Goal: Information Seeking & Learning: Learn about a topic

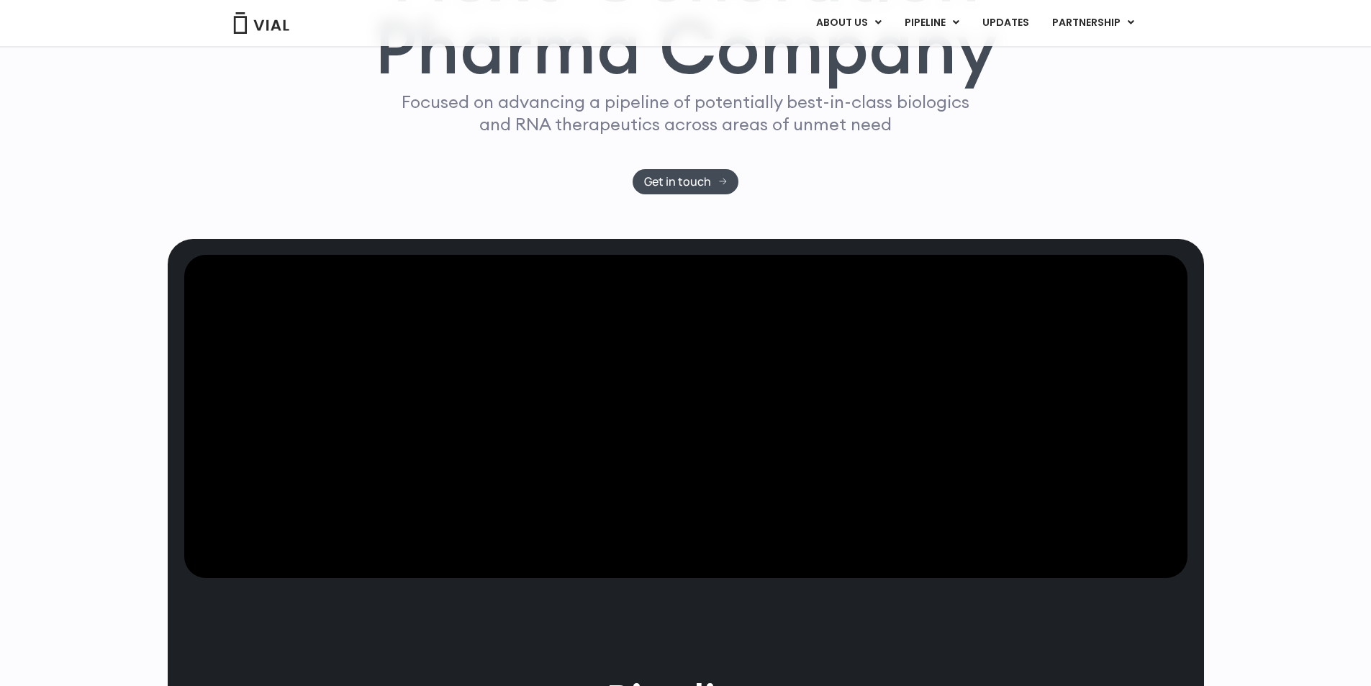
scroll to position [216, 0]
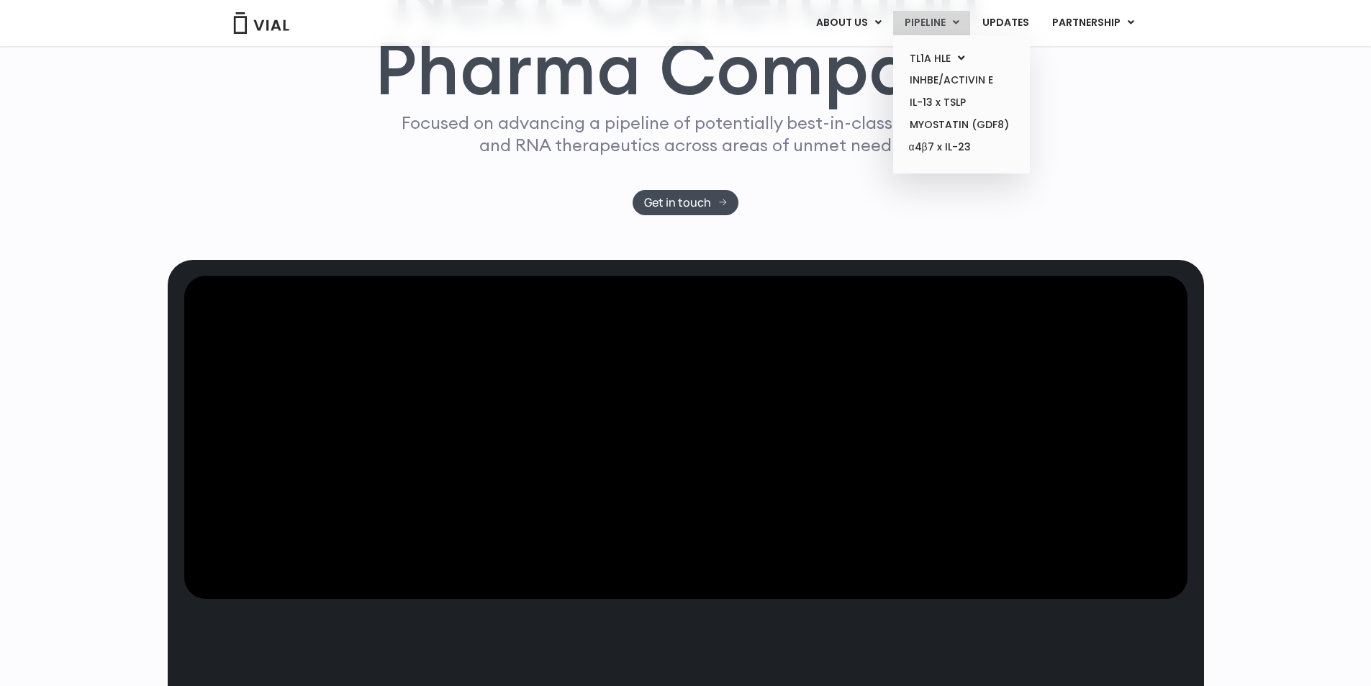
click at [946, 22] on link "PIPELINE" at bounding box center [931, 23] width 77 height 24
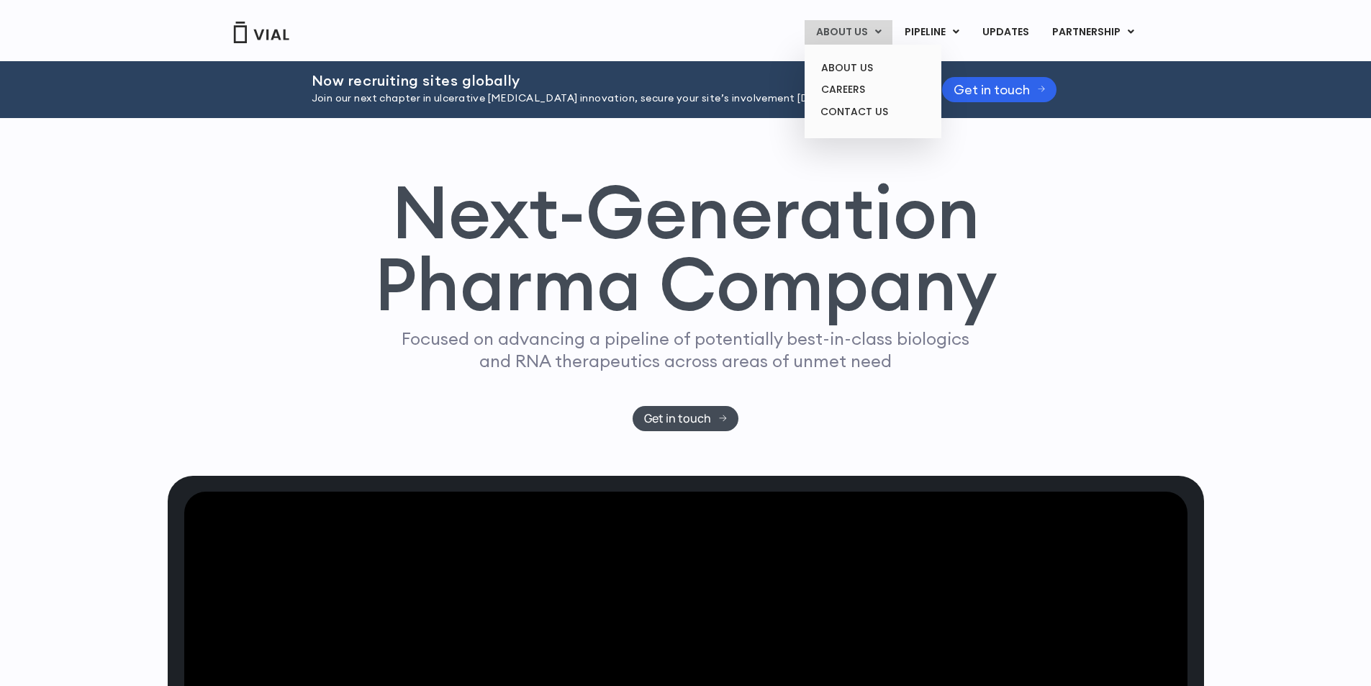
click at [856, 34] on link "ABOUT US" at bounding box center [848, 32] width 88 height 24
click at [853, 59] on link "ABOUT US" at bounding box center [873, 68] width 126 height 22
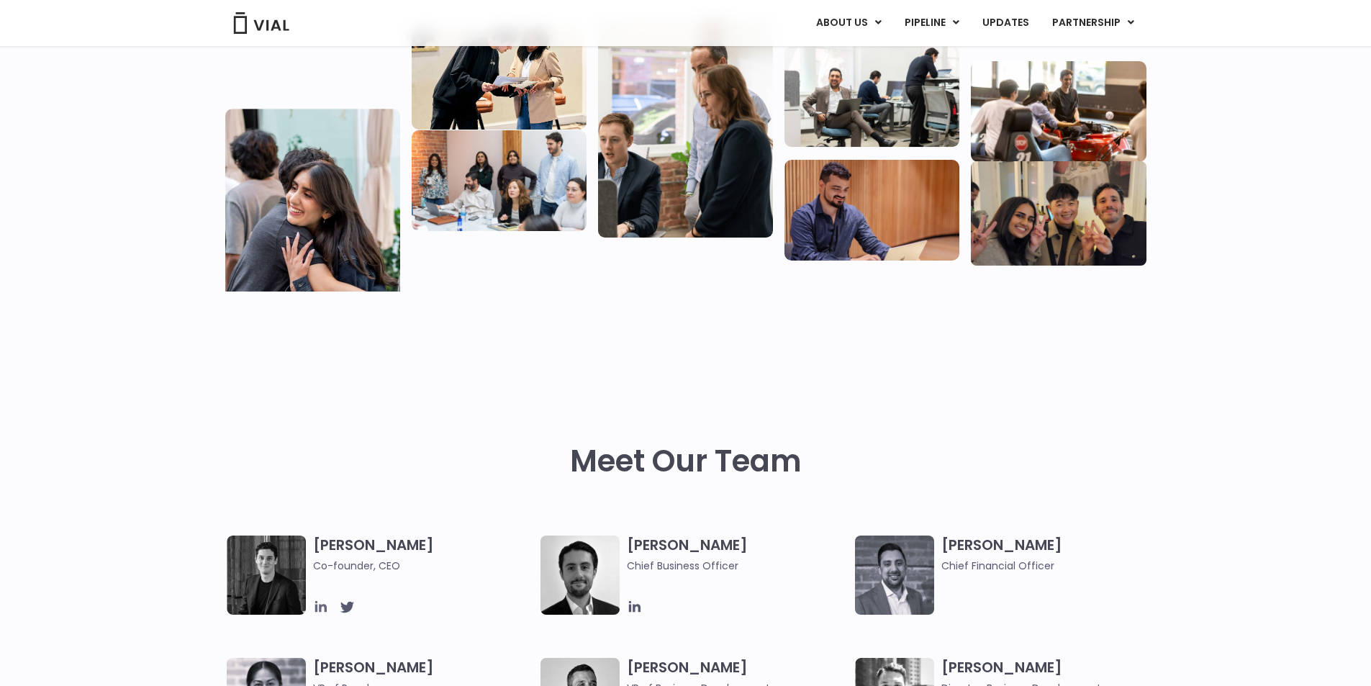
scroll to position [648, 0]
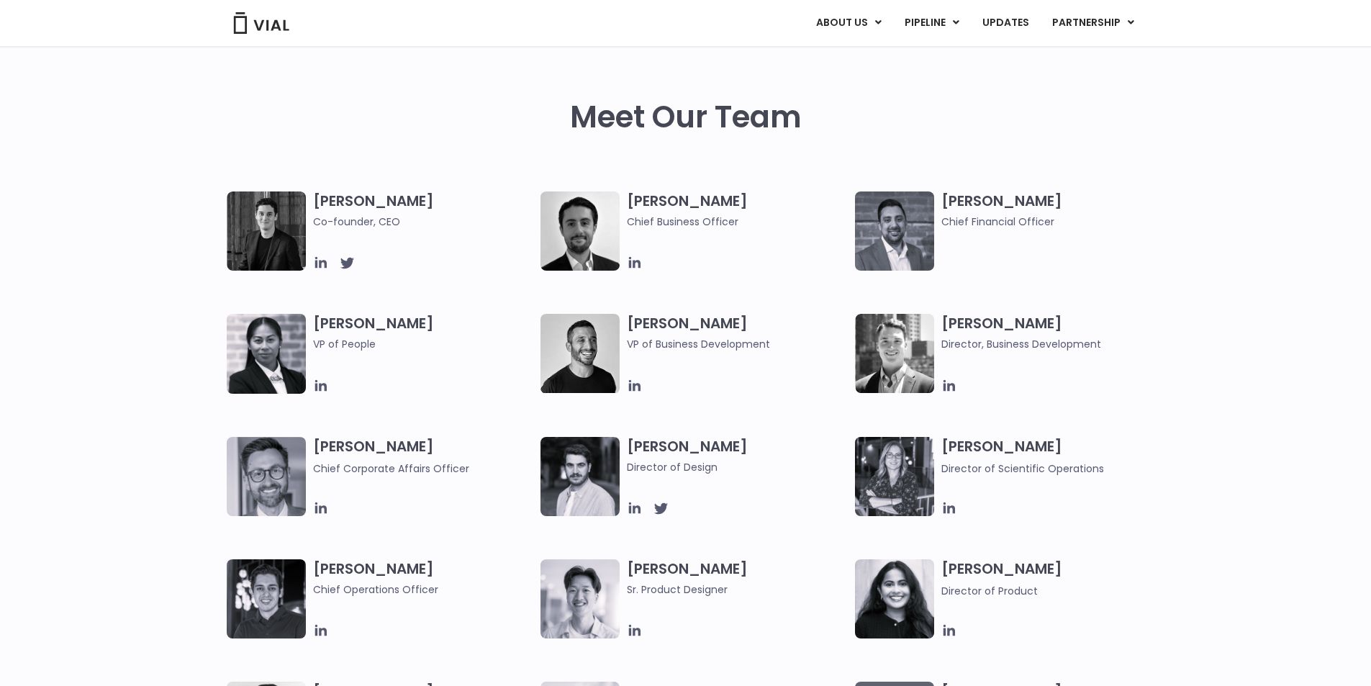
click at [361, 201] on h3 "Simon Burns Co-founder, CEO" at bounding box center [423, 210] width 221 height 38
click at [318, 263] on icon at bounding box center [321, 263] width 16 height 16
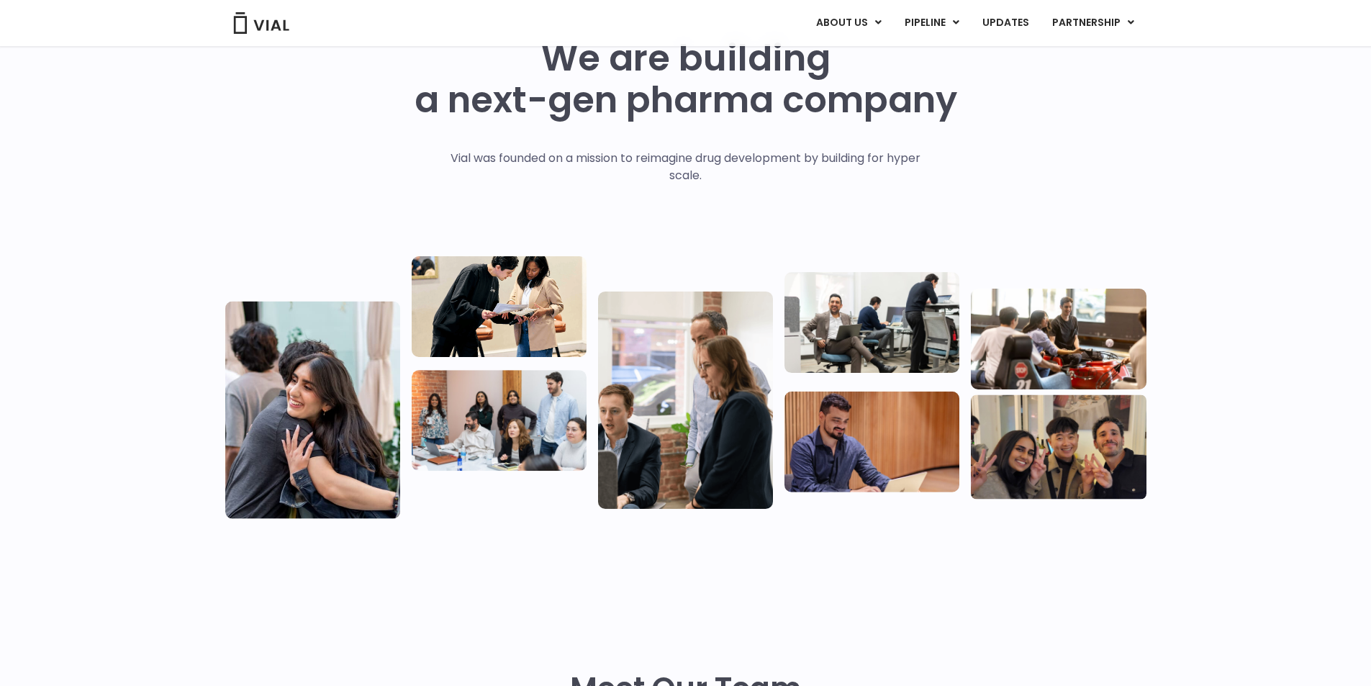
scroll to position [0, 0]
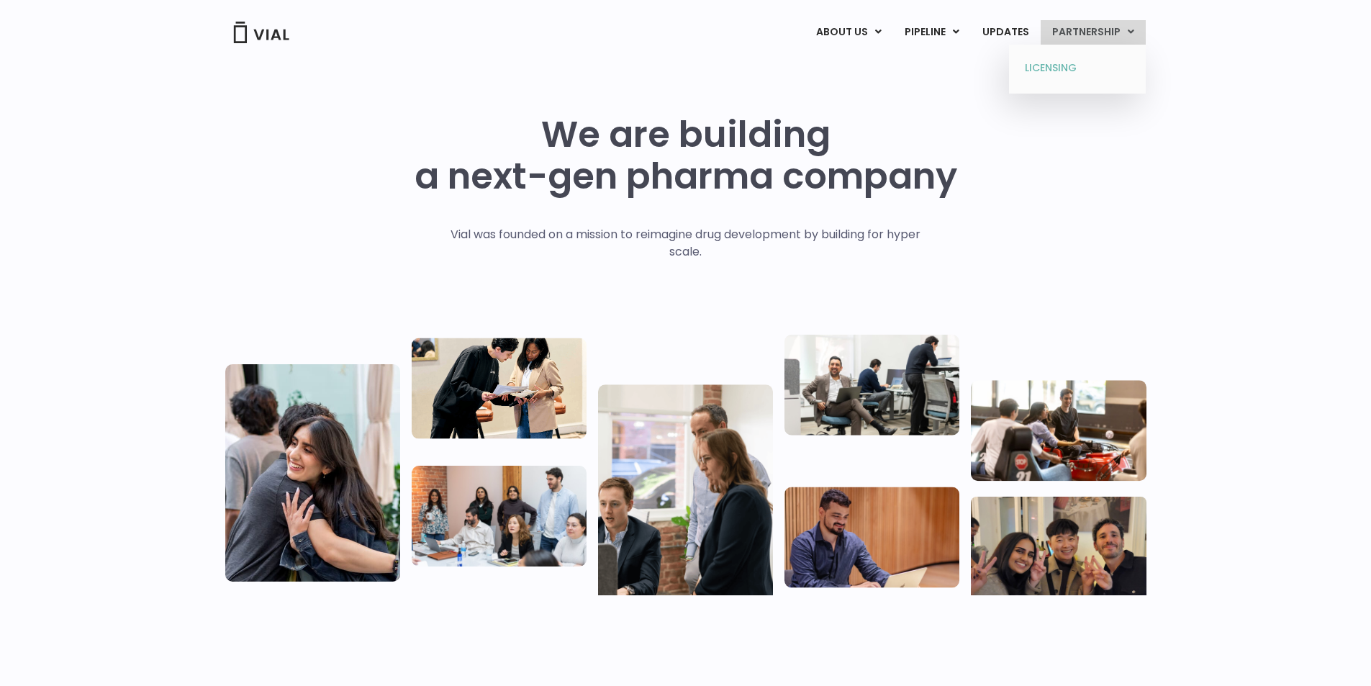
click at [1040, 71] on link "LICENSING" at bounding box center [1077, 68] width 126 height 23
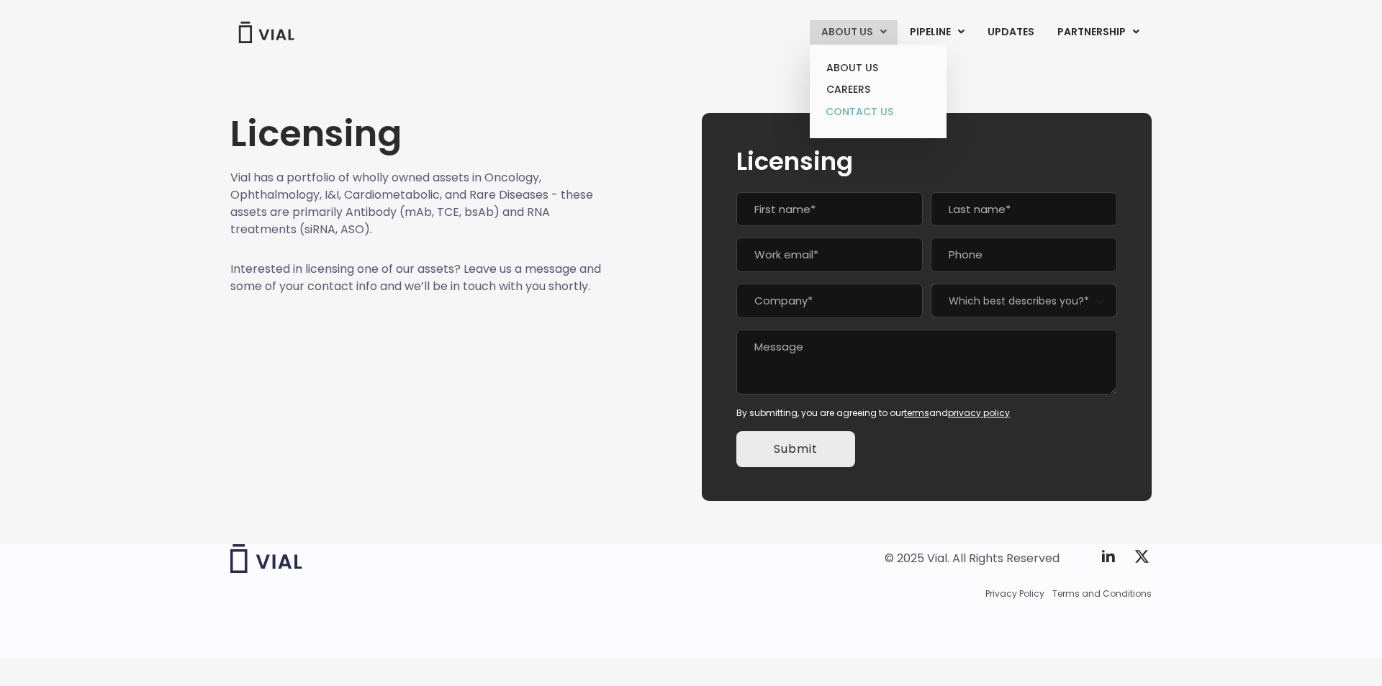
click at [858, 112] on link "CONTACT US" at bounding box center [878, 112] width 126 height 23
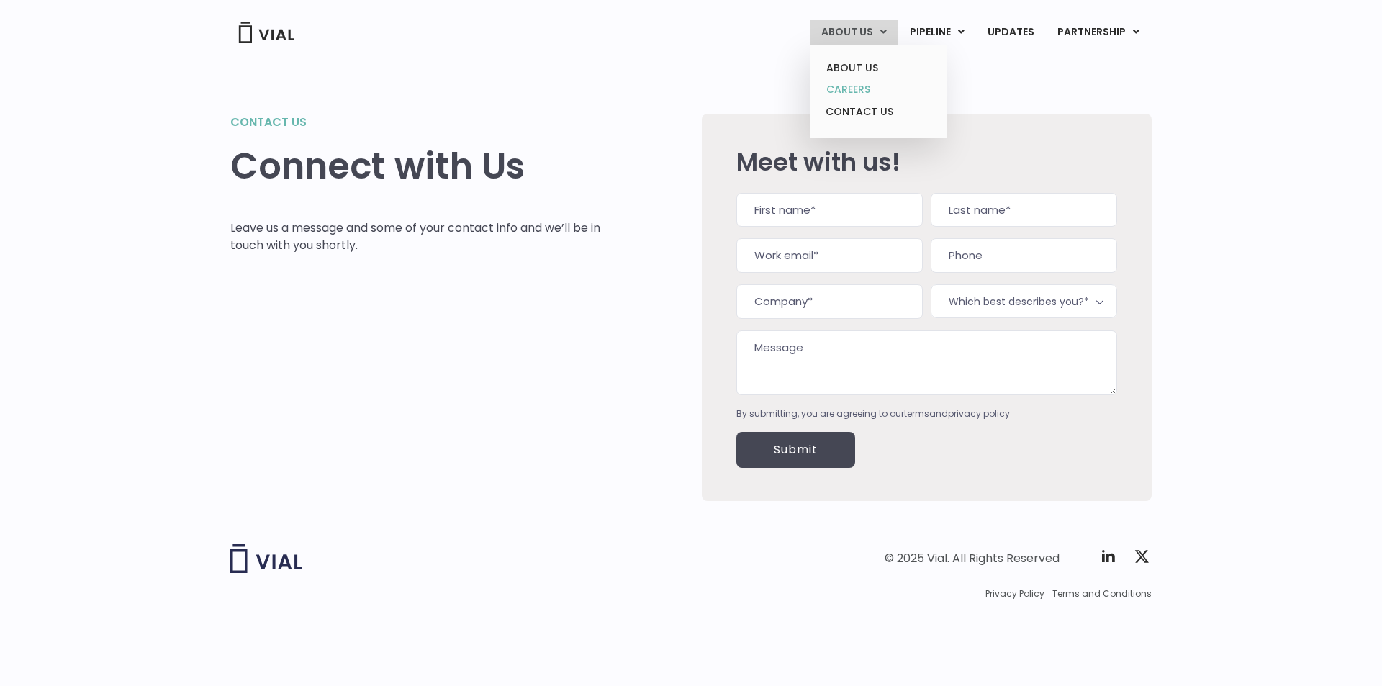
click at [839, 91] on link "CAREERS" at bounding box center [878, 89] width 126 height 22
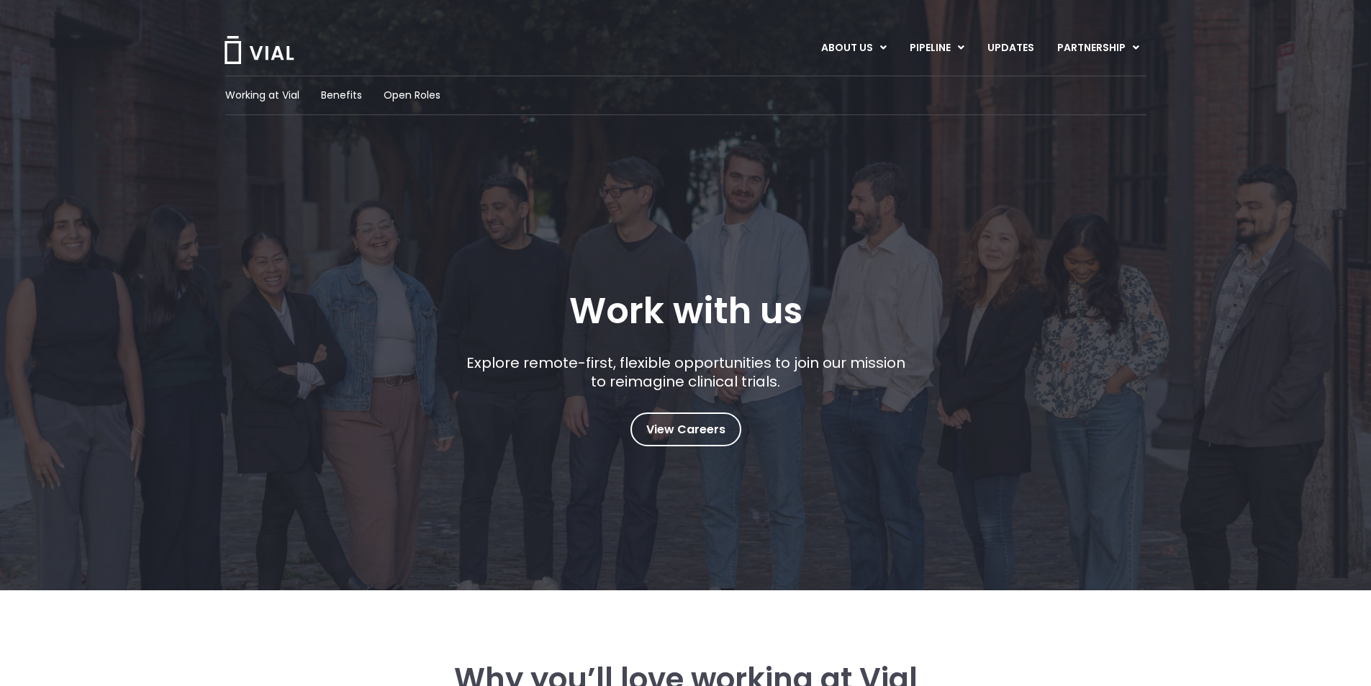
click at [249, 51] on img at bounding box center [259, 50] width 72 height 28
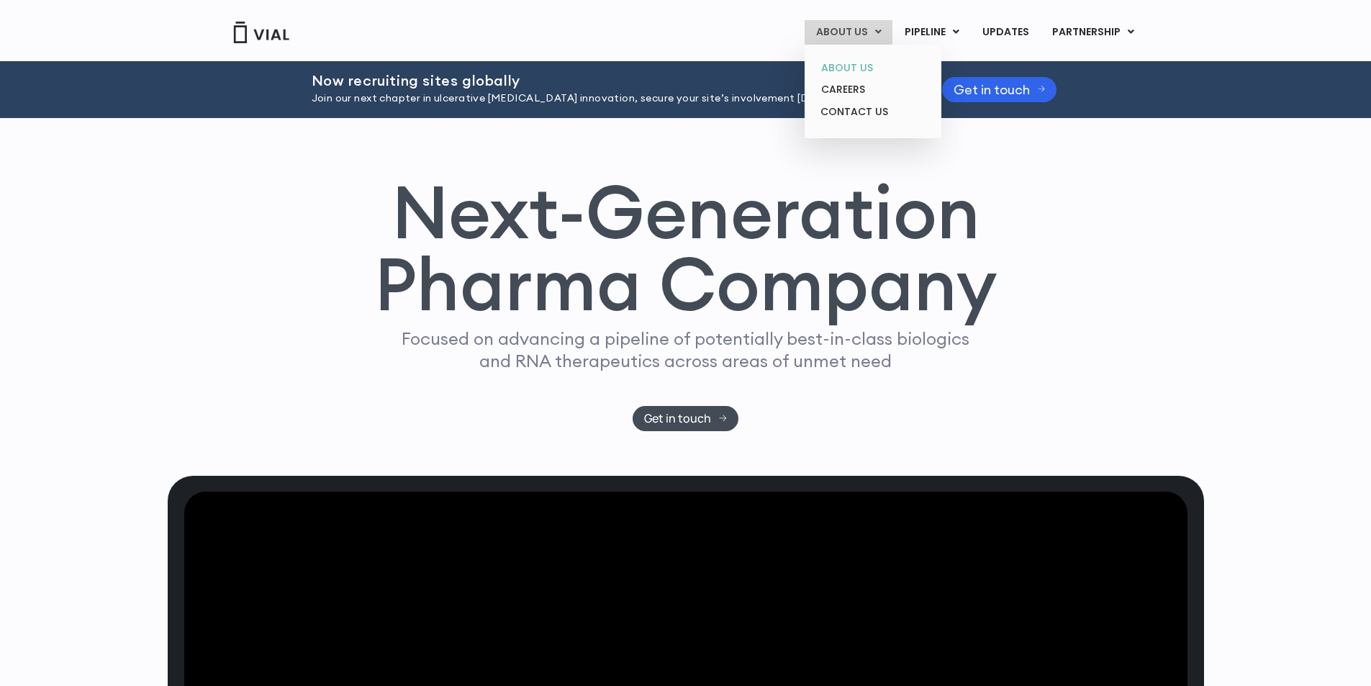
click at [848, 63] on link "ABOUT US" at bounding box center [873, 68] width 126 height 22
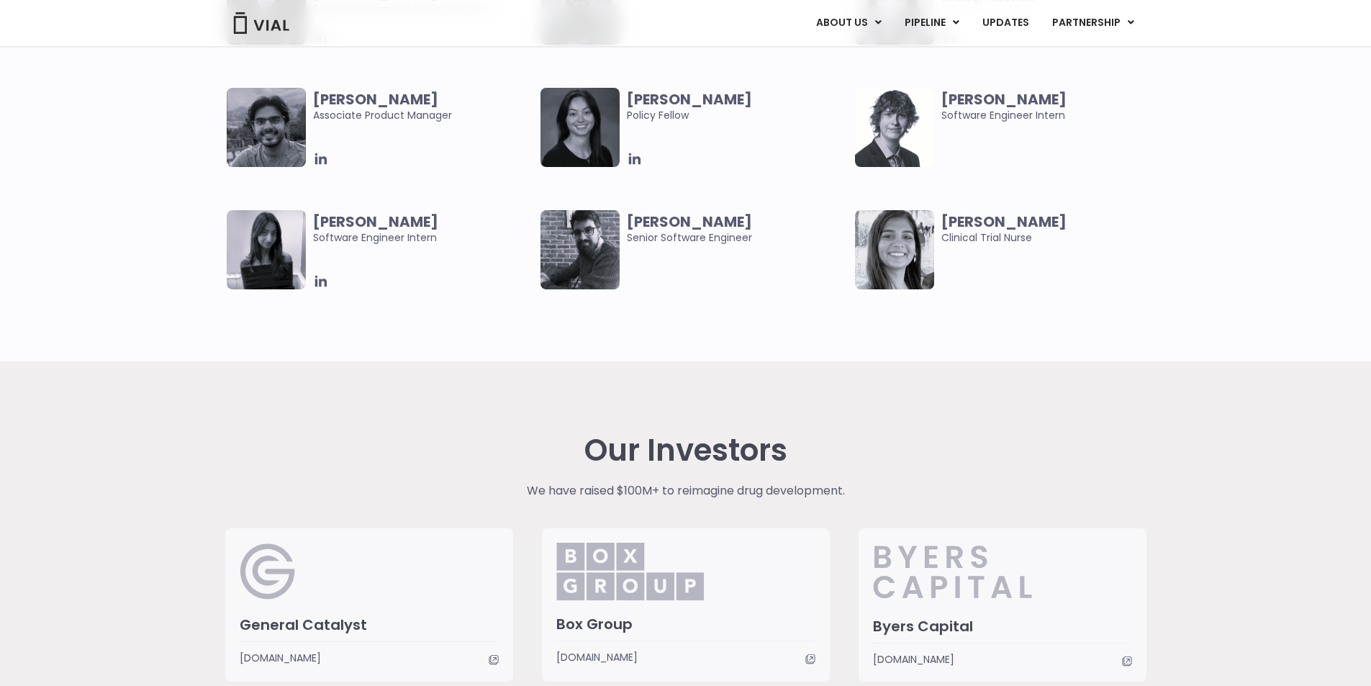
scroll to position [3532, 0]
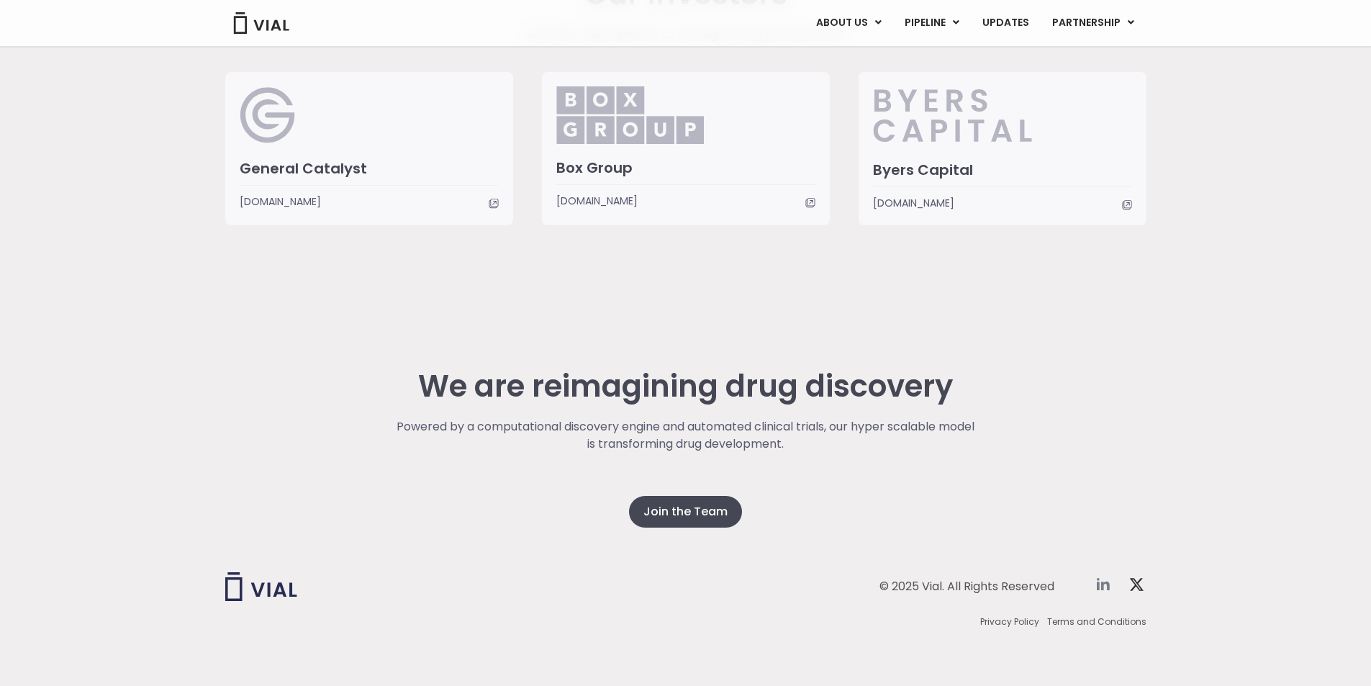
click at [1101, 584] on icon at bounding box center [1103, 584] width 13 height 12
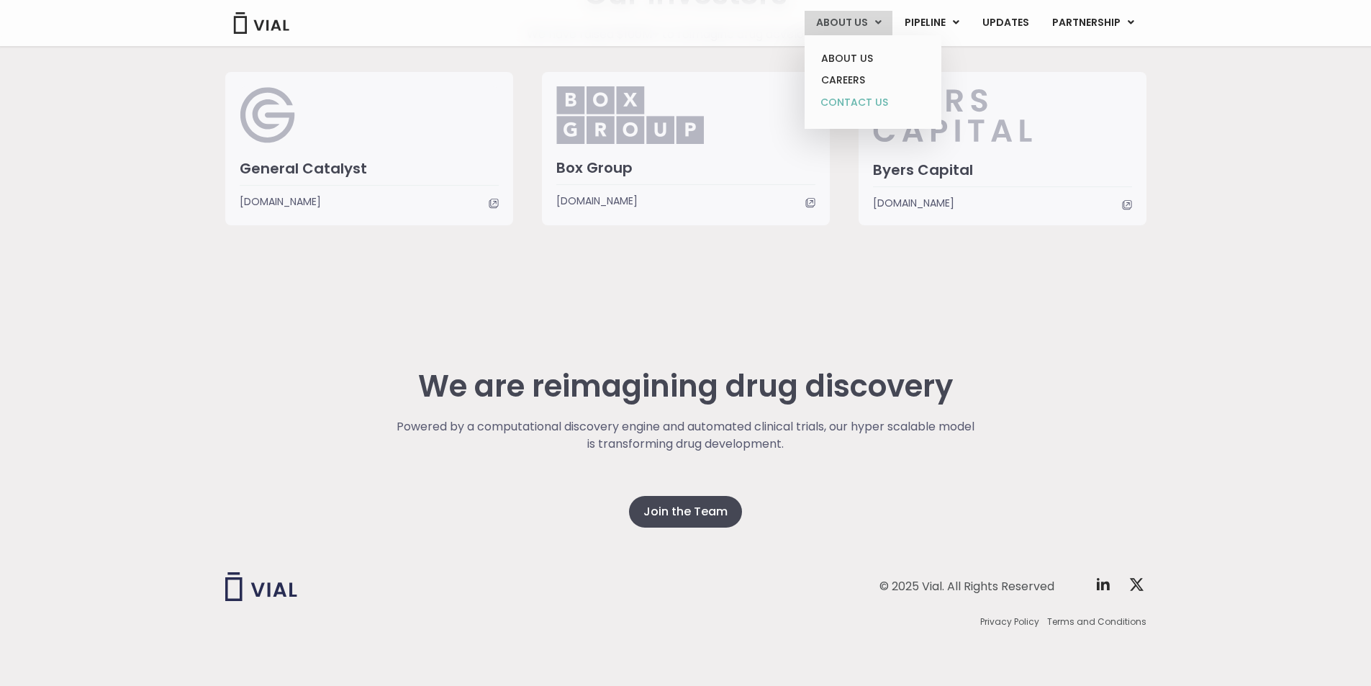
click at [864, 100] on link "CONTACT US" at bounding box center [873, 102] width 126 height 23
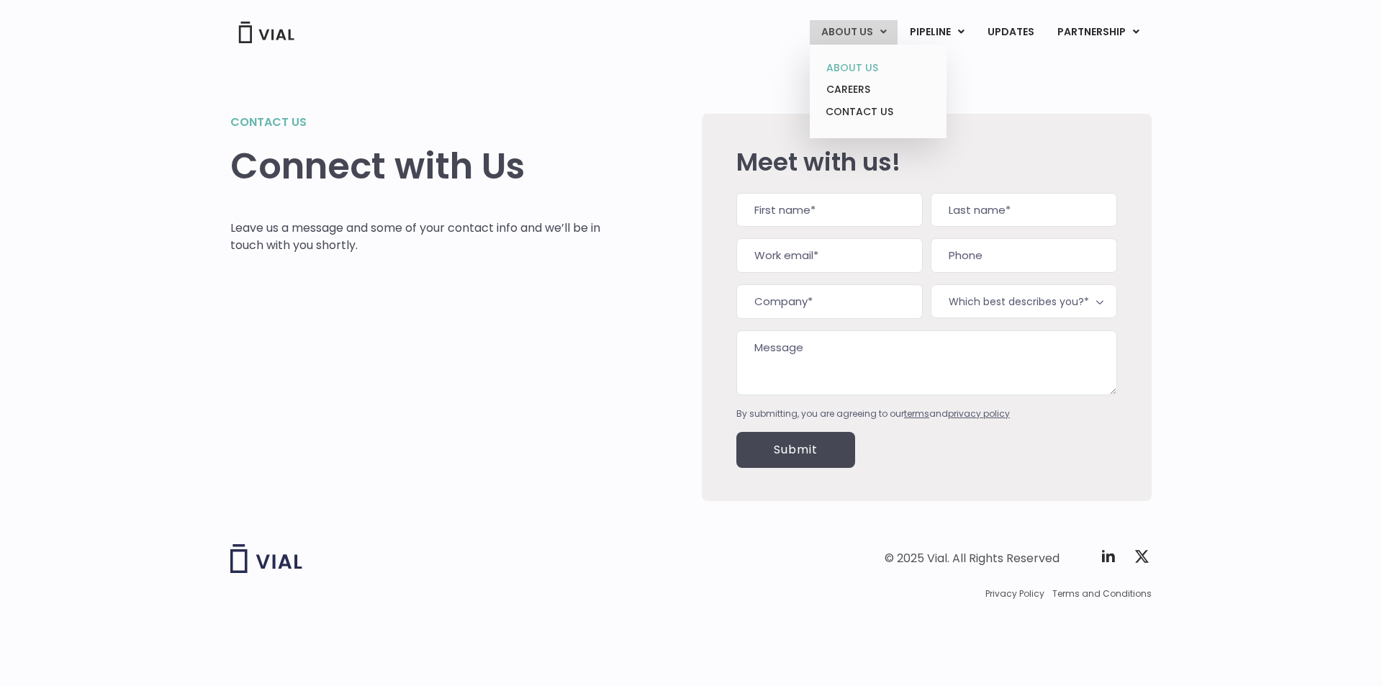
click at [879, 63] on link "ABOUT US" at bounding box center [878, 68] width 126 height 22
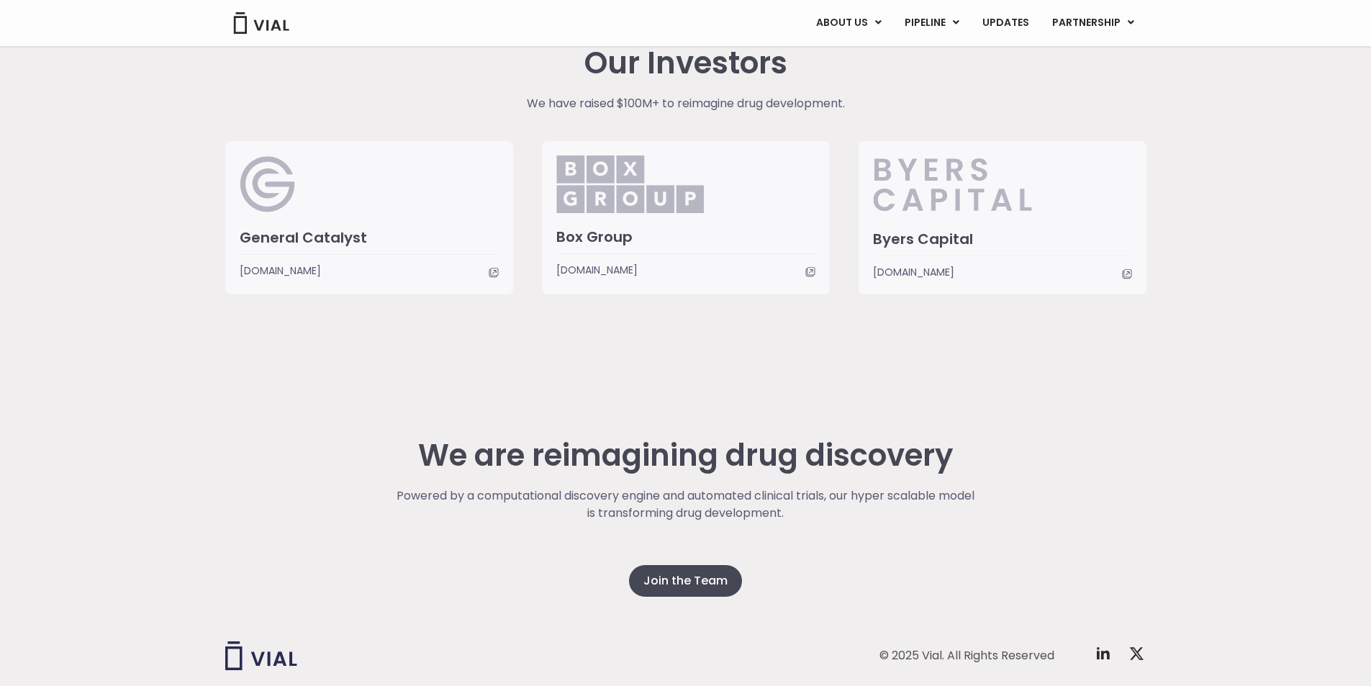
scroll to position [3460, 0]
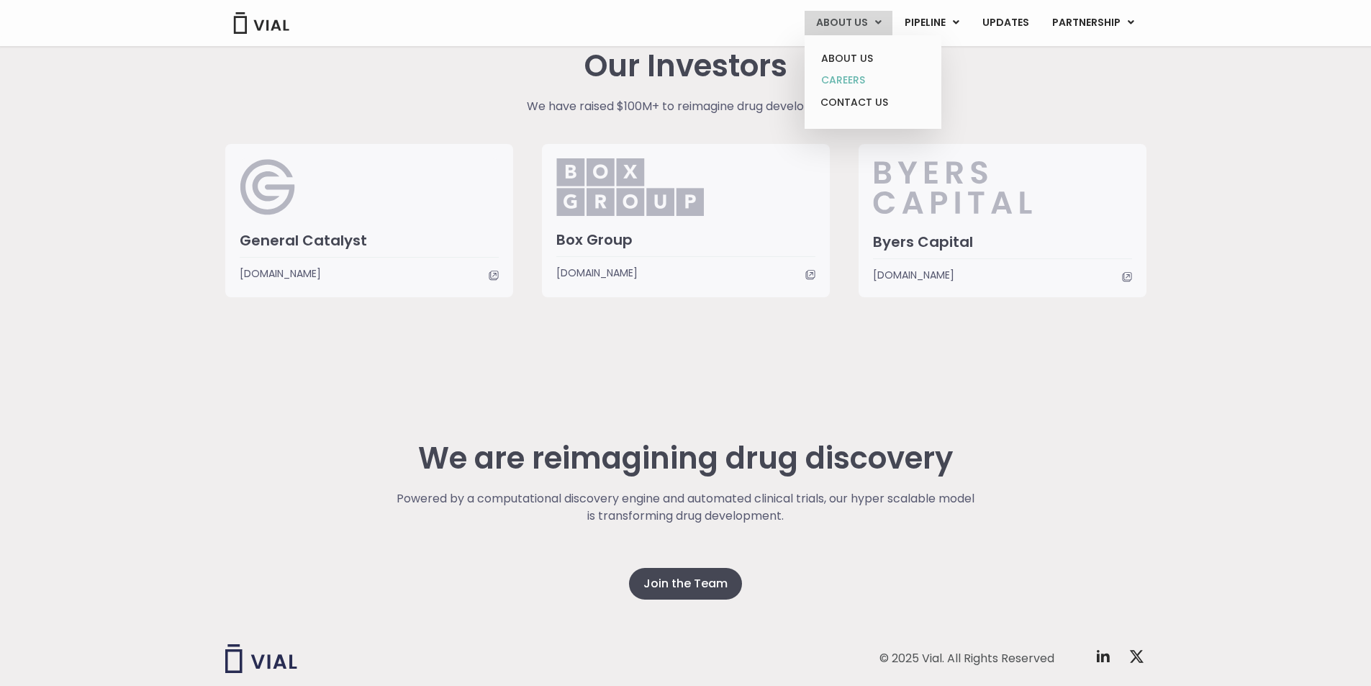
click at [864, 81] on link "CAREERS" at bounding box center [873, 80] width 126 height 22
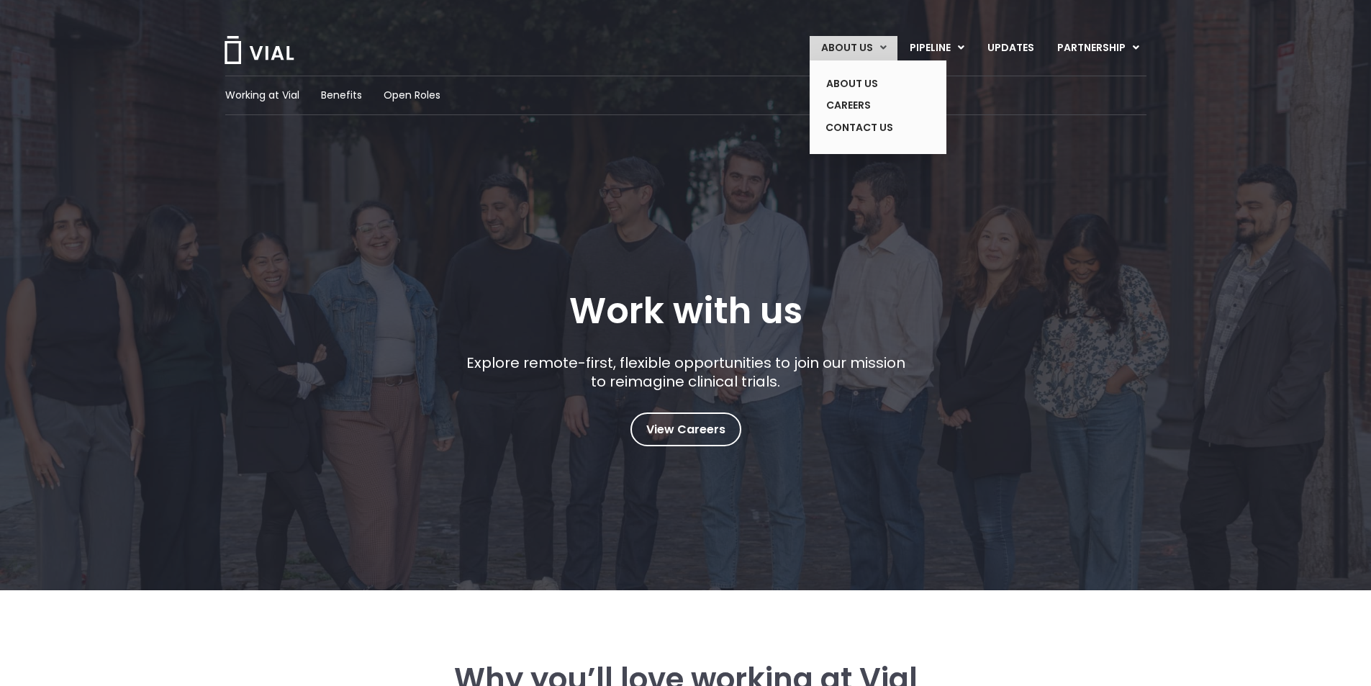
click at [880, 50] on link "ABOUT US" at bounding box center [854, 48] width 88 height 24
click at [878, 72] on ul "ABOUT US CAREERS CONTACT US" at bounding box center [878, 107] width 137 height 94
click at [875, 84] on link "ABOUT US" at bounding box center [867, 84] width 105 height 22
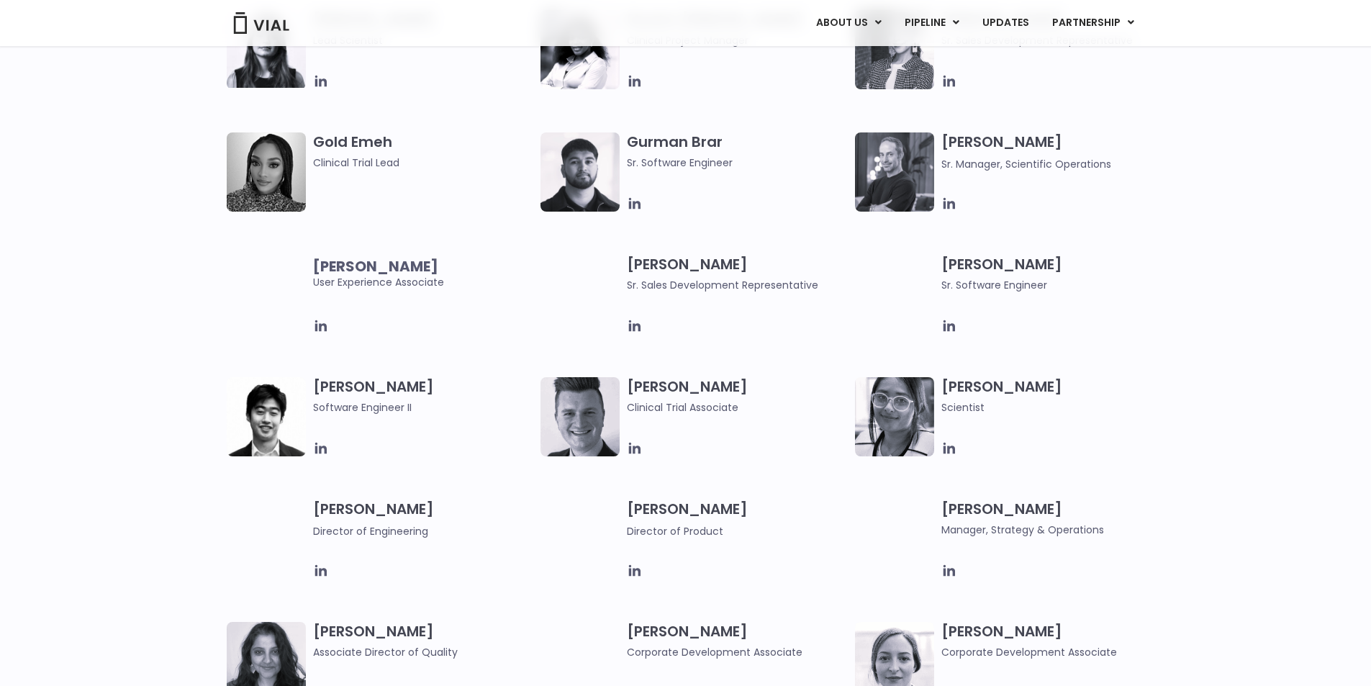
scroll to position [1374, 0]
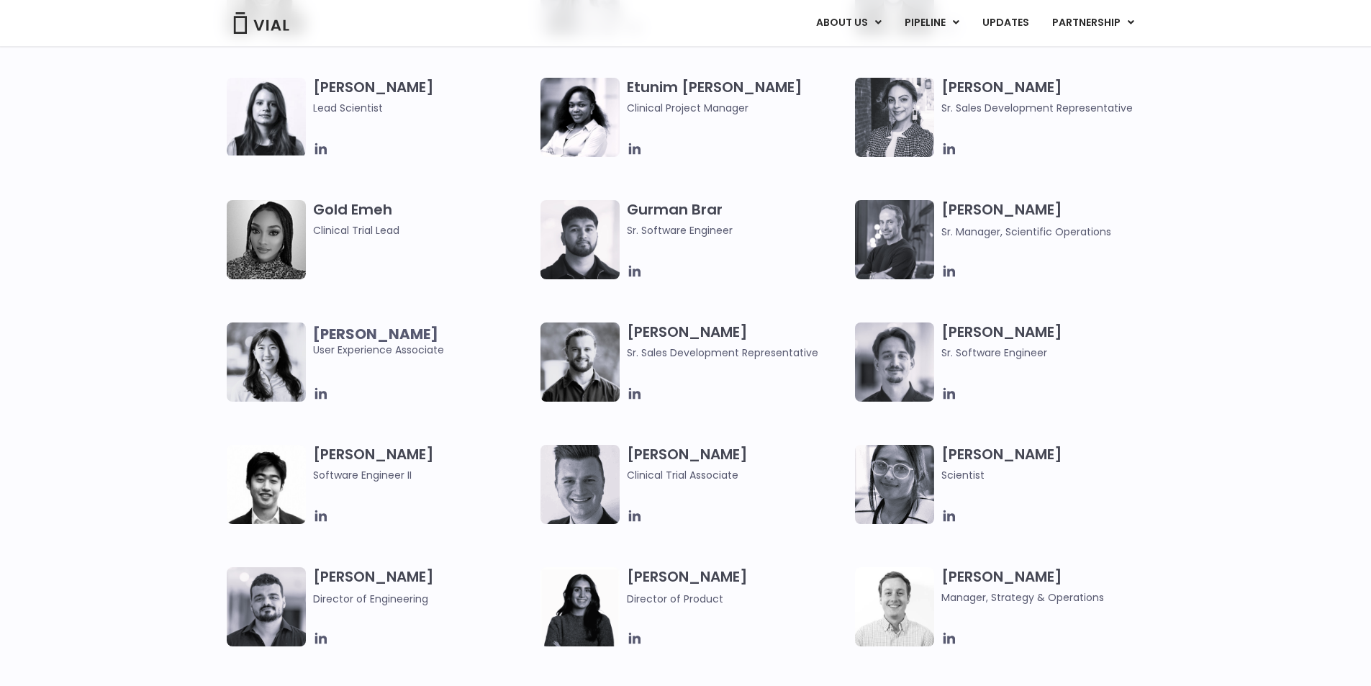
click at [242, 30] on img at bounding box center [261, 23] width 58 height 22
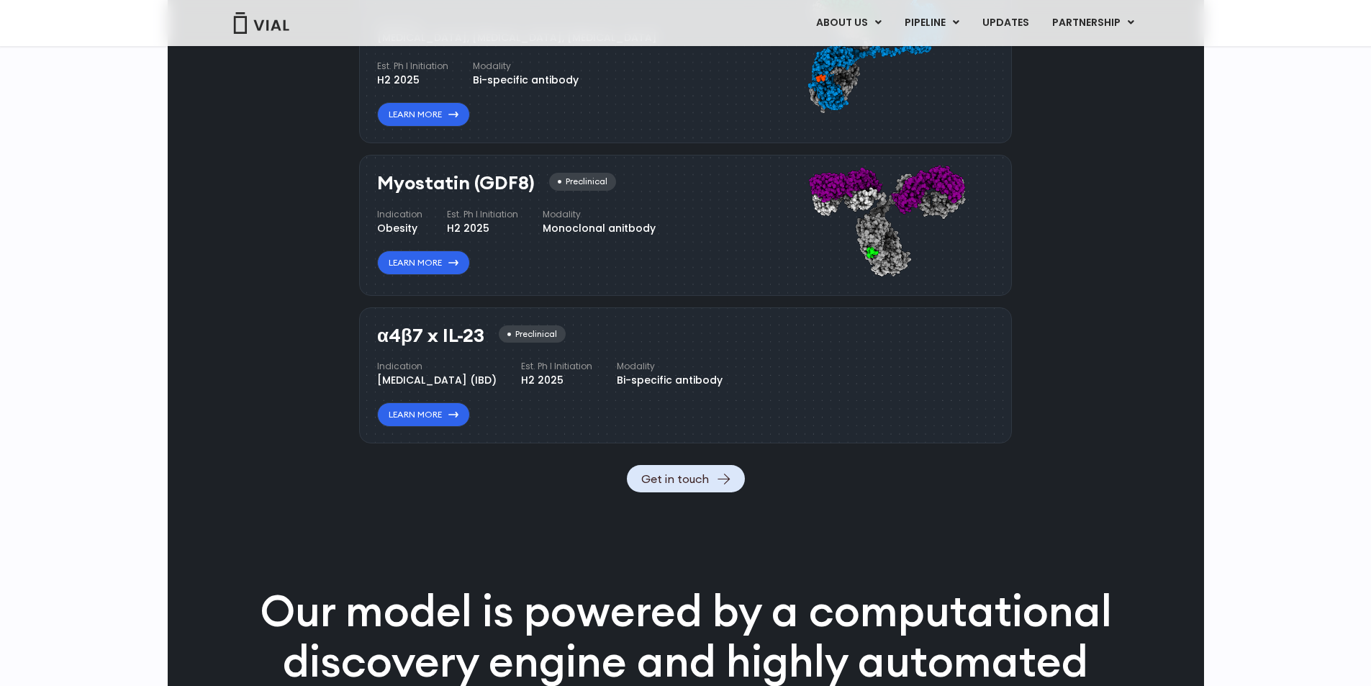
scroll to position [1655, 0]
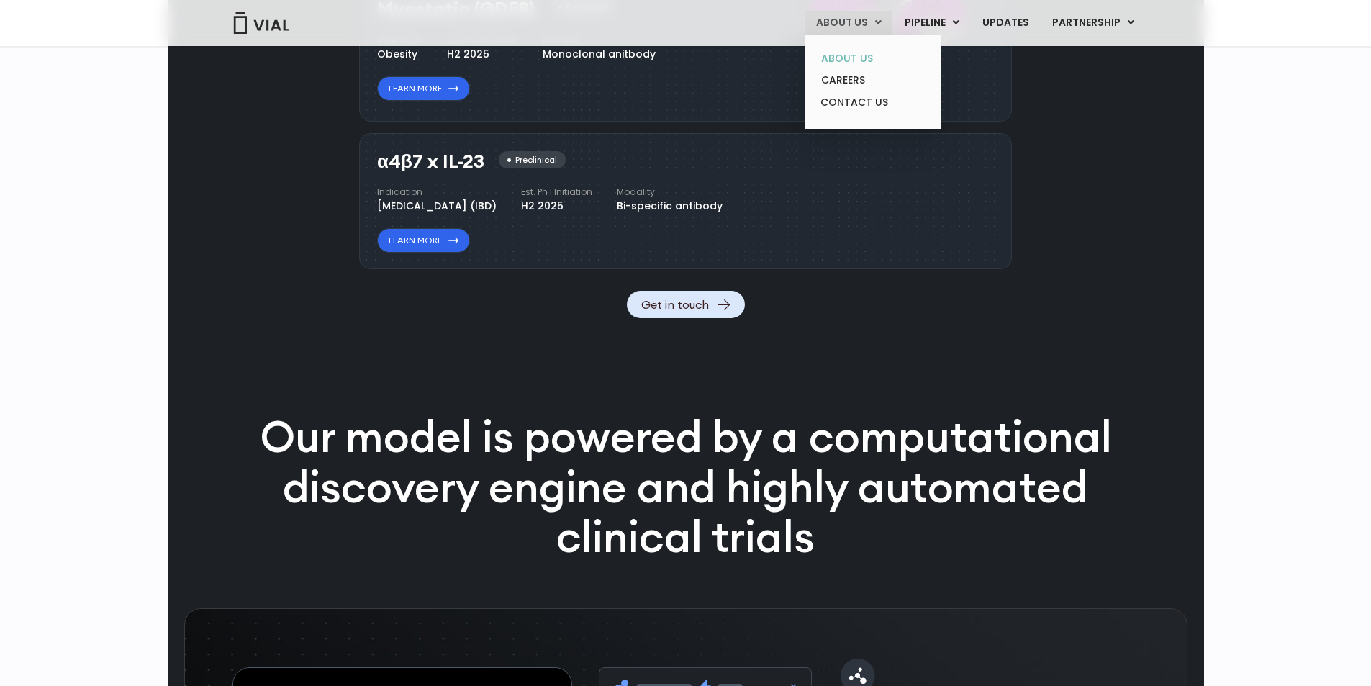
click at [856, 65] on link "ABOUT US" at bounding box center [873, 58] width 126 height 22
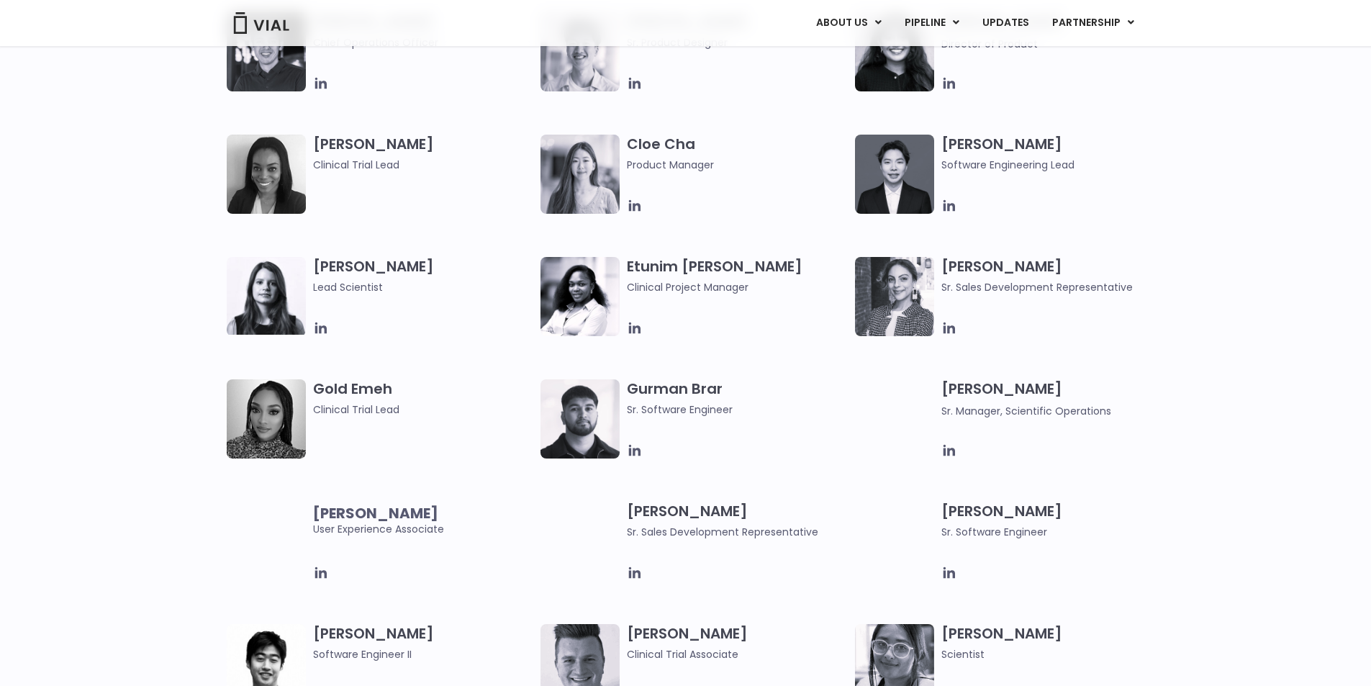
scroll to position [1223, 0]
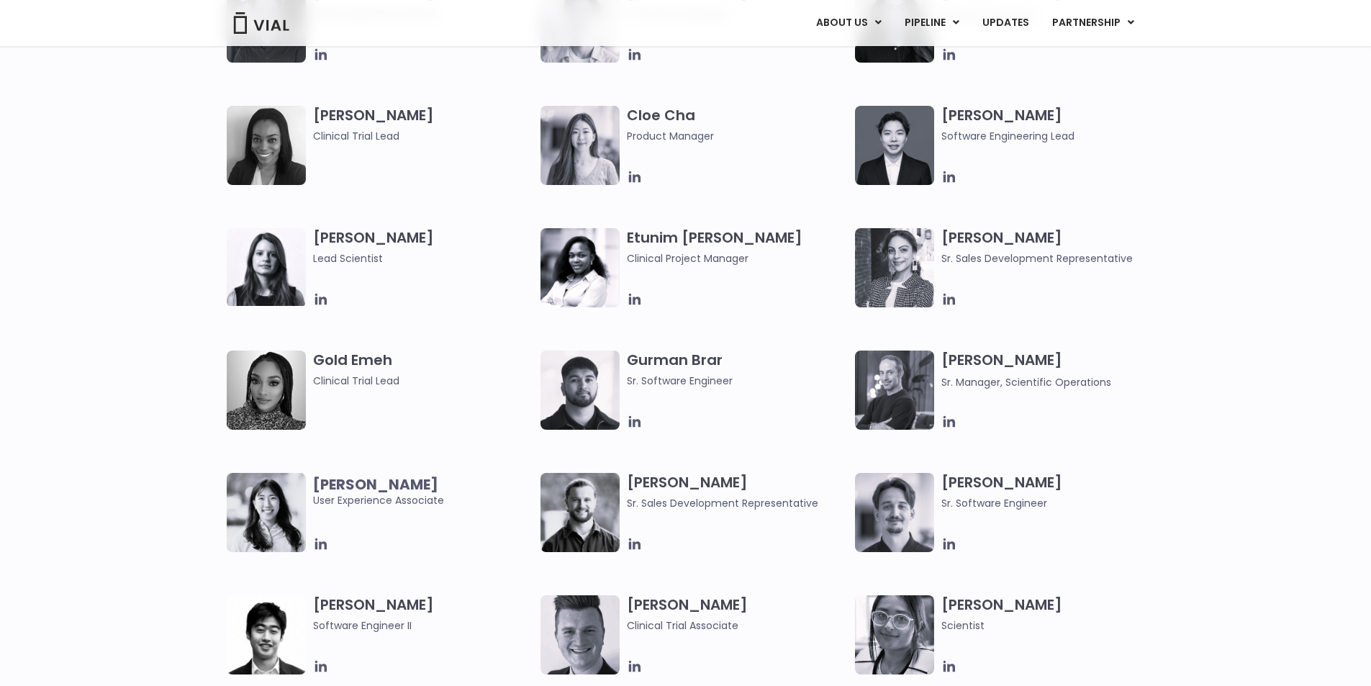
click at [876, 386] on img at bounding box center [894, 389] width 79 height 79
click at [915, 371] on img at bounding box center [894, 389] width 79 height 79
click at [982, 359] on h3 "[PERSON_NAME] Manager, Scientific Operations" at bounding box center [1051, 370] width 221 height 40
click at [951, 420] on icon at bounding box center [949, 422] width 12 height 12
